Goal: Information Seeking & Learning: Understand process/instructions

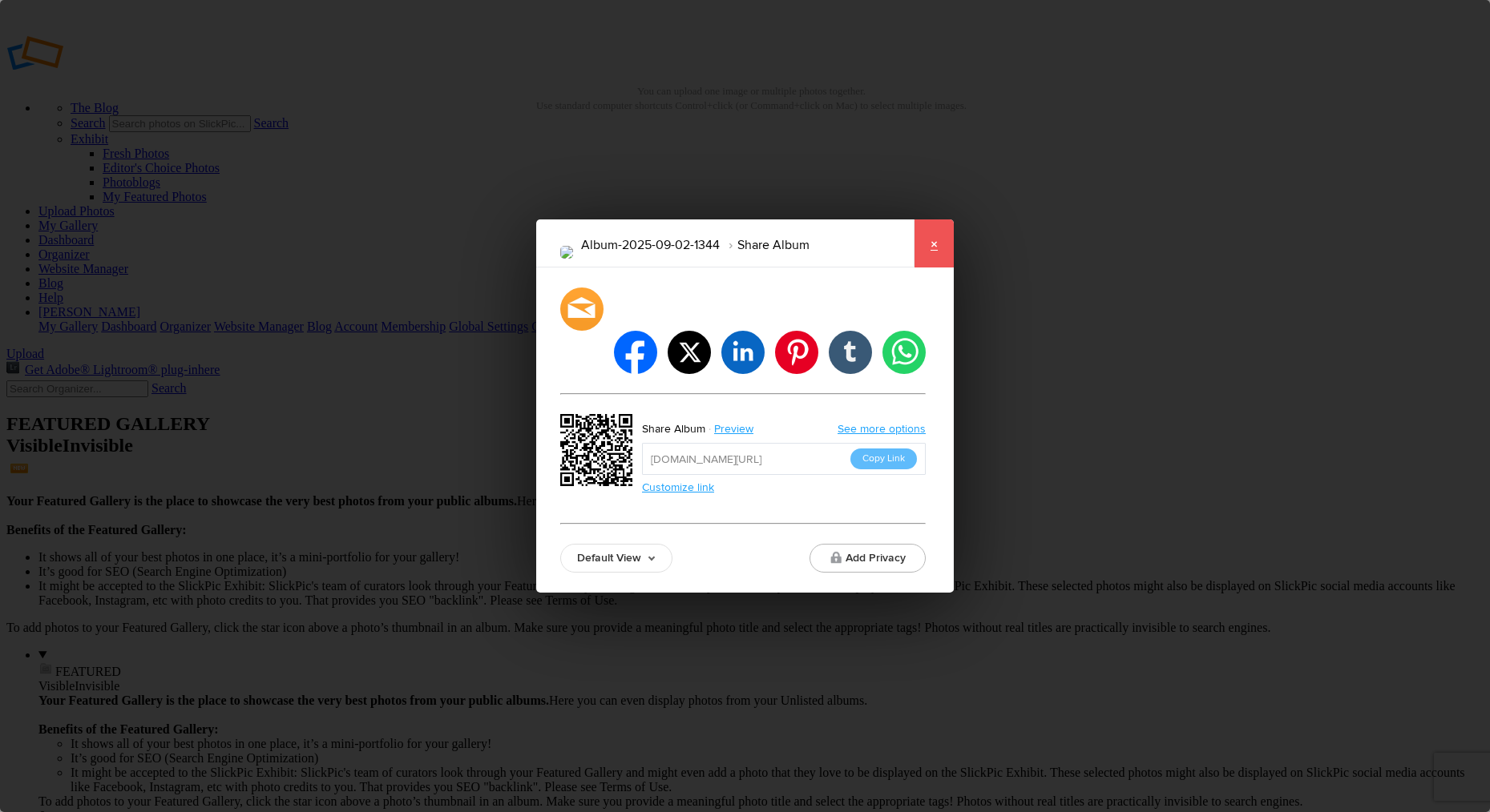
click at [936, 268] on link "×" at bounding box center [933, 243] width 41 height 48
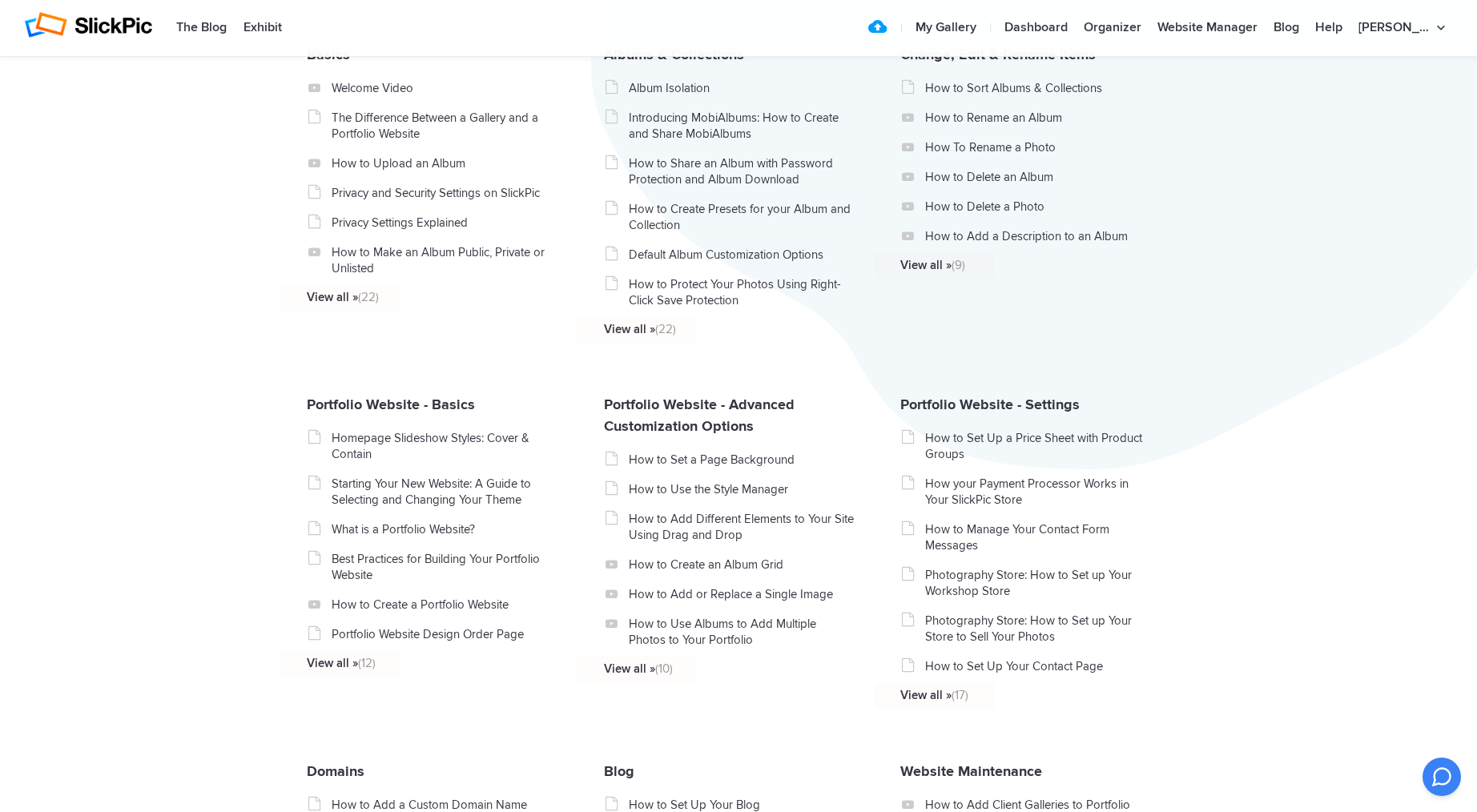
scroll to position [223, 0]
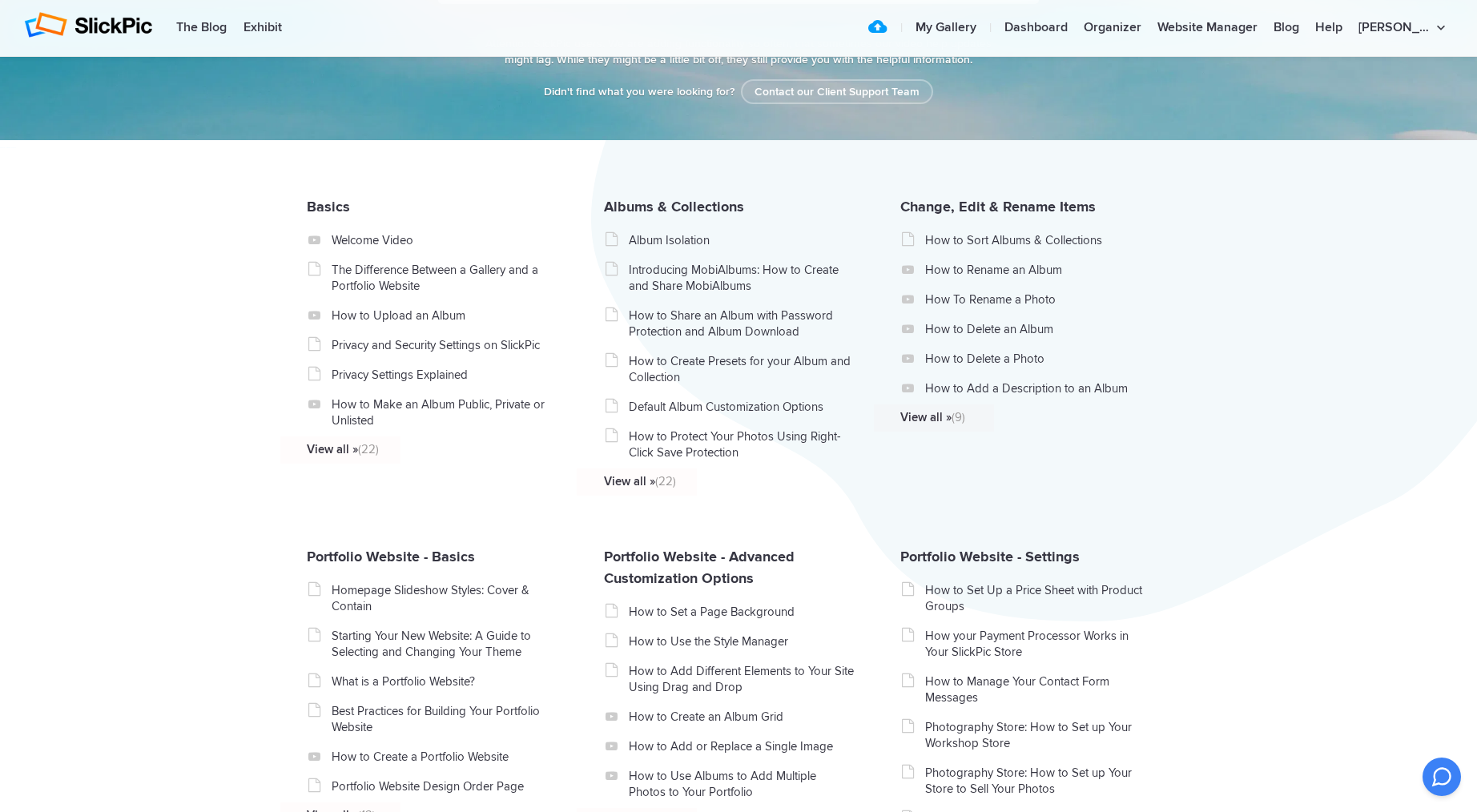
click at [316, 410] on icon at bounding box center [314, 404] width 12 height 12
click at [371, 413] on link "How to Make an Album Public, Private or Unlisted" at bounding box center [445, 413] width 227 height 32
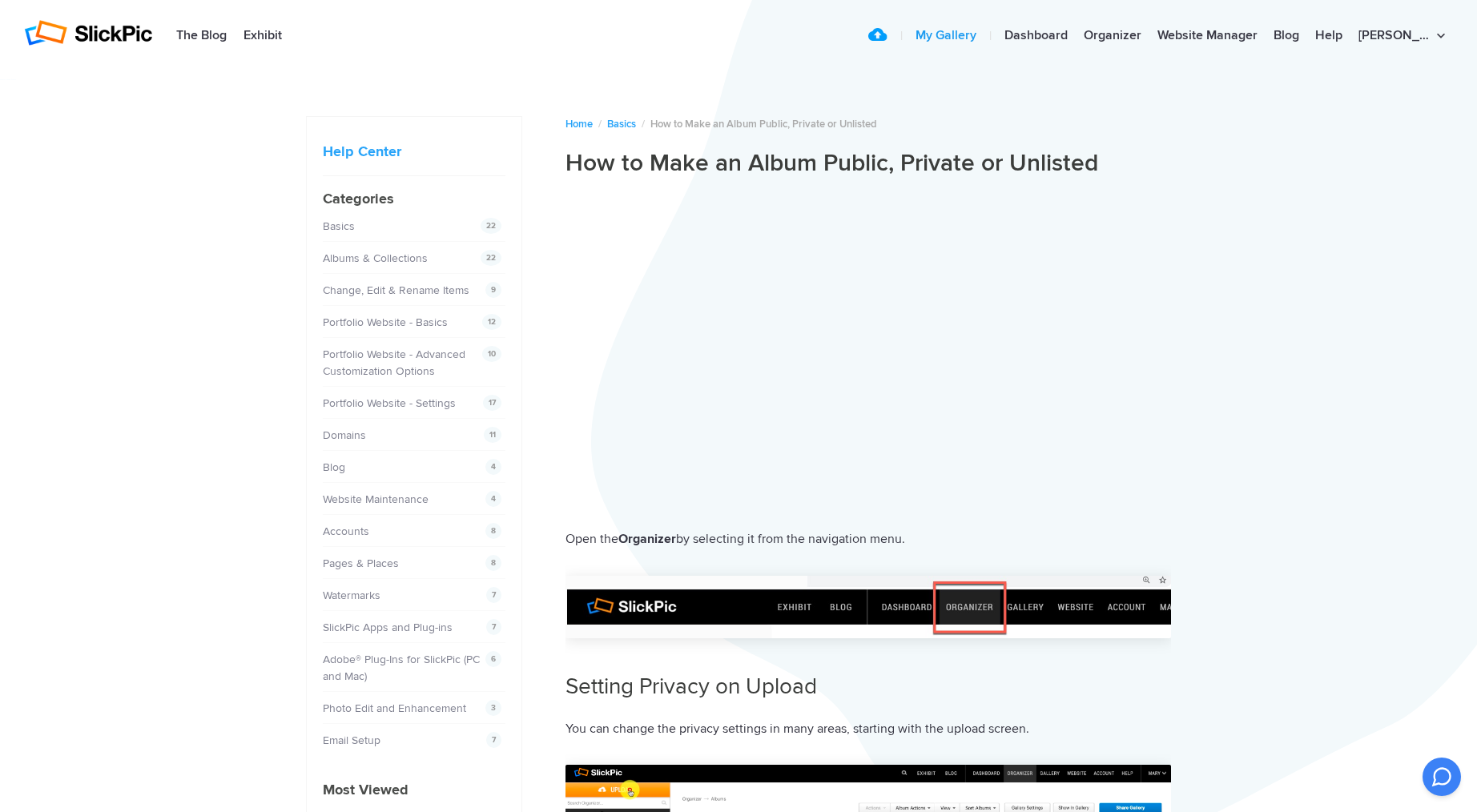
click at [984, 35] on link "My Gallery" at bounding box center [946, 36] width 77 height 32
